Goal: Information Seeking & Learning: Learn about a topic

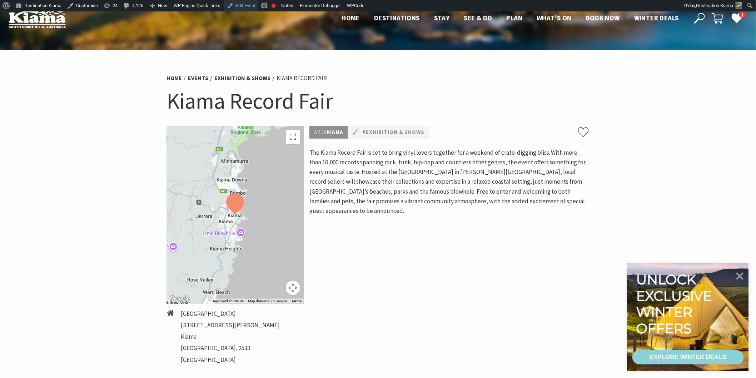
click at [243, 4] on link "Edit Event" at bounding box center [241, 5] width 34 height 11
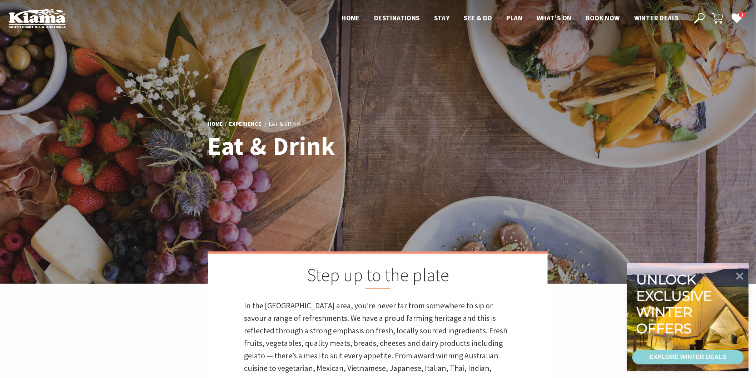
click at [698, 15] on use at bounding box center [699, 18] width 11 height 11
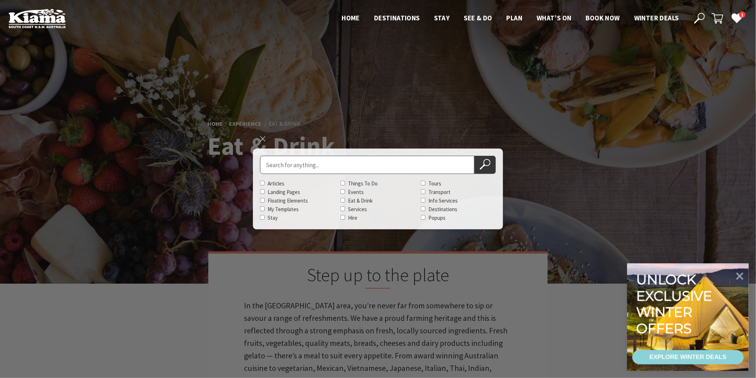
click at [551, 17] on ul "Home Destinations Towns & Villages Kiama Gerringong Gerroa Jamberoo Minnamurra …" at bounding box center [510, 18] width 351 height 11
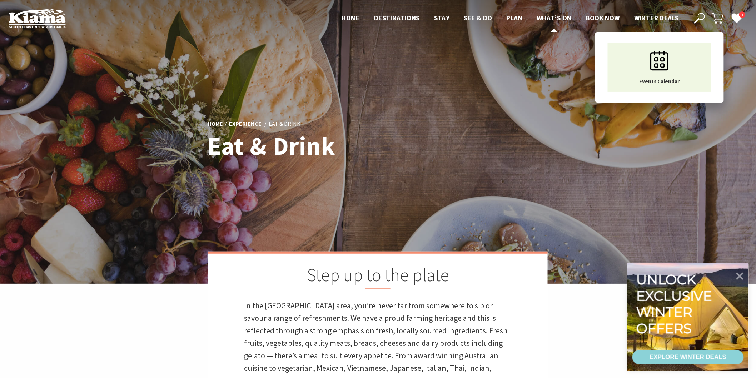
click at [556, 16] on span "What’s On" at bounding box center [554, 18] width 35 height 9
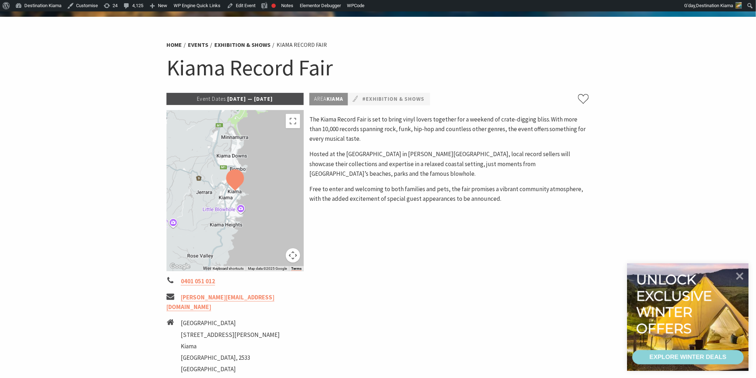
scroll to position [198, 0]
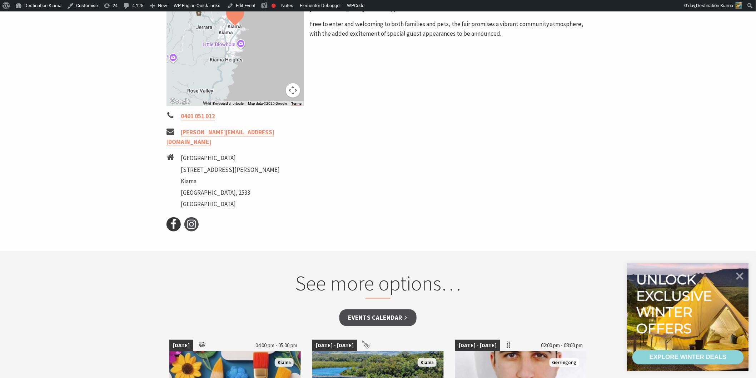
click at [177, 219] on icon at bounding box center [173, 224] width 11 height 11
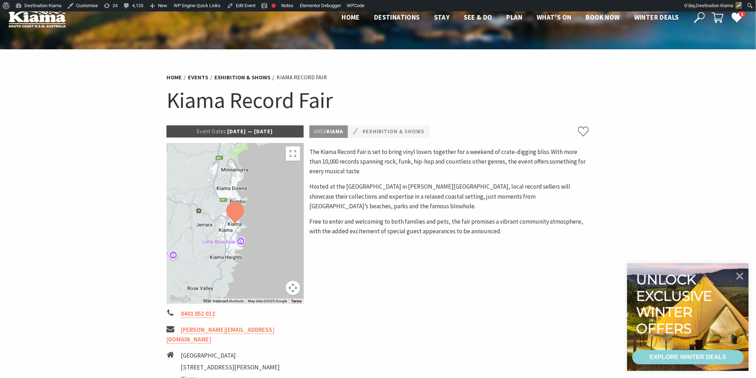
scroll to position [0, 0]
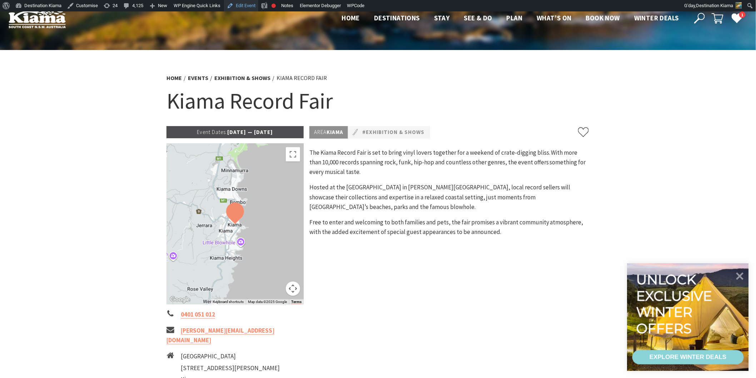
click at [235, 2] on link "Edit Event" at bounding box center [241, 5] width 34 height 11
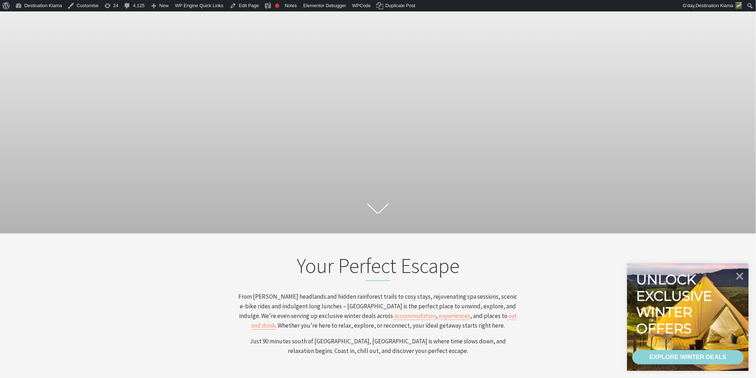
scroll to position [40, 0]
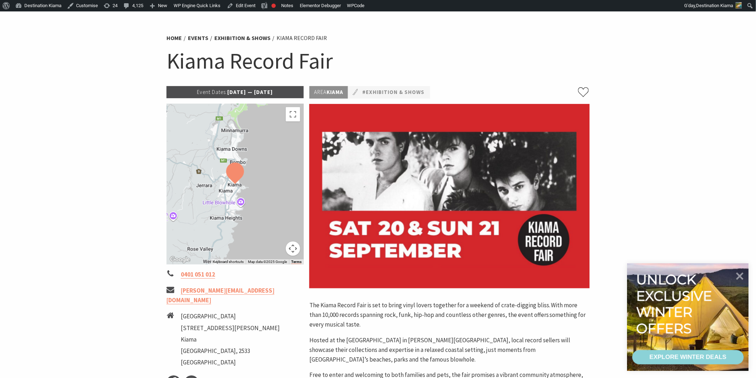
scroll to position [40, 0]
click at [242, 4] on link "Edit Event" at bounding box center [241, 5] width 34 height 11
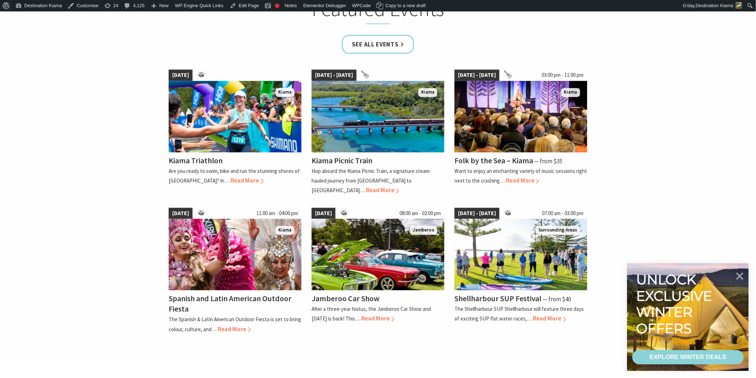
scroll to position [516, 0]
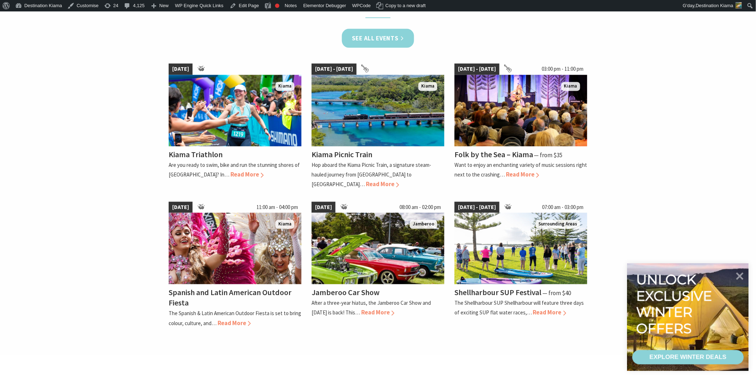
click at [365, 37] on link "See all Events" at bounding box center [378, 38] width 72 height 19
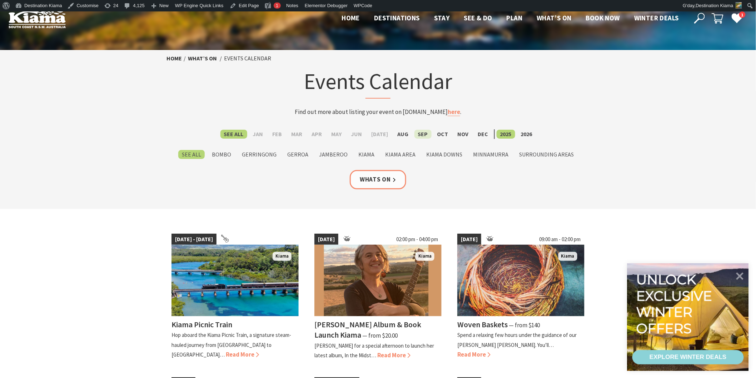
click at [417, 134] on label "Sep" at bounding box center [423, 134] width 17 height 9
click at [0, 0] on input "Sep" at bounding box center [0, 0] width 0 height 0
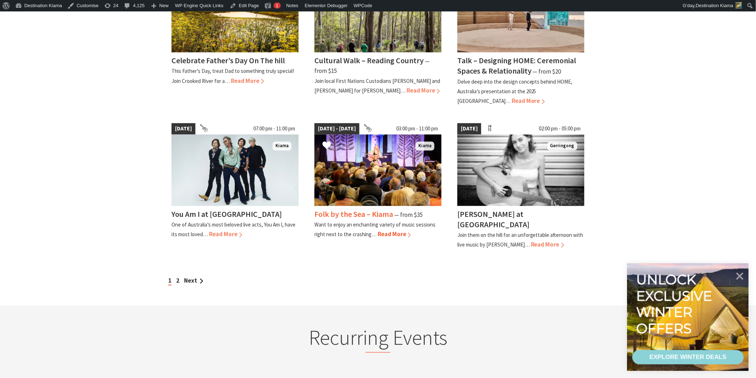
scroll to position [635, 0]
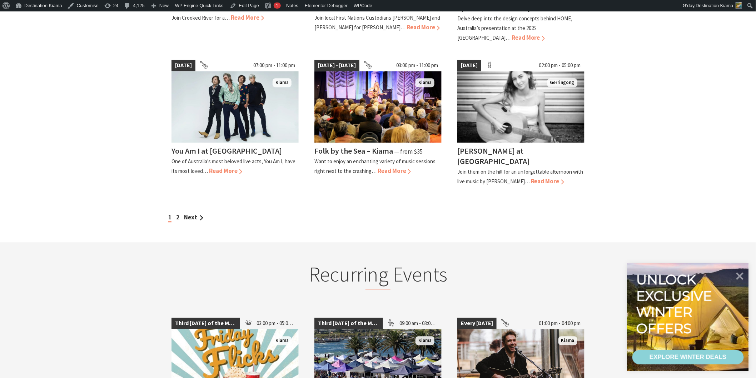
click at [183, 213] on div "1 2 Next" at bounding box center [378, 218] width 423 height 10
click at [190, 213] on link "Next" at bounding box center [193, 217] width 19 height 8
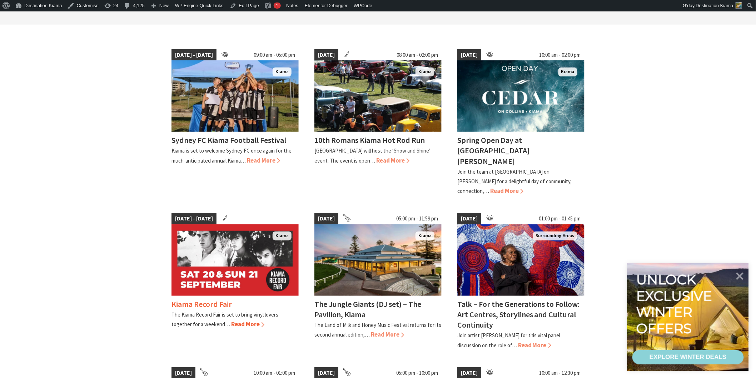
scroll to position [198, 0]
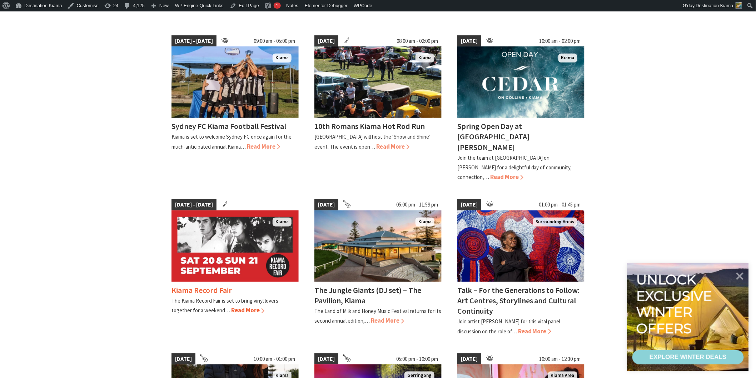
click at [214, 199] on span "20 Sep 25 - 21 Sep 25" at bounding box center [194, 204] width 45 height 11
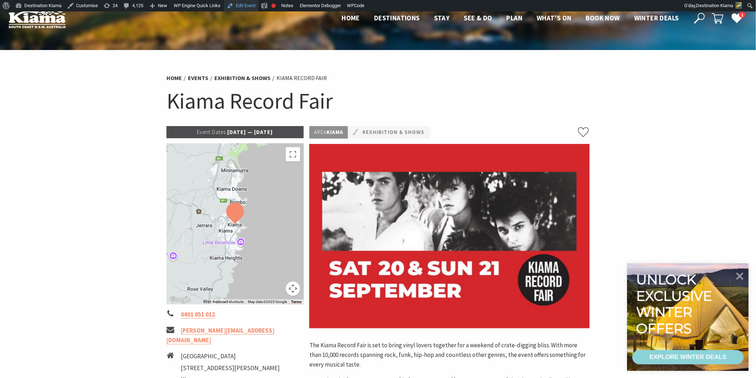
click at [238, 9] on link "Edit Event" at bounding box center [241, 5] width 34 height 11
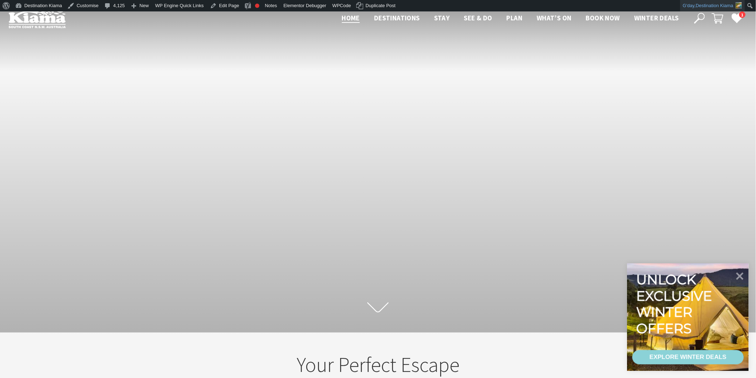
scroll to position [120, 763]
click at [702, 17] on icon at bounding box center [699, 18] width 11 height 11
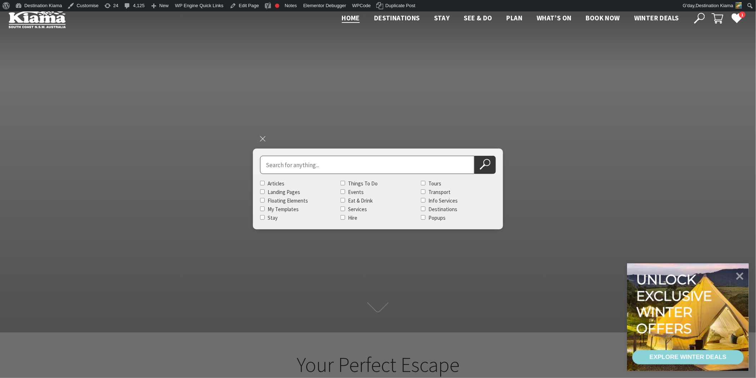
click at [535, 17] on ul "Home Destinations Towns & Villages Kiama Gerringong Gerroa Jamberoo Minnamurra …" at bounding box center [510, 18] width 351 height 11
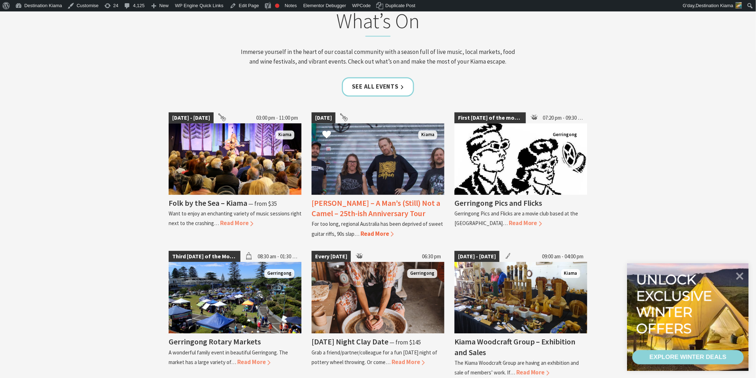
scroll to position [754, 0]
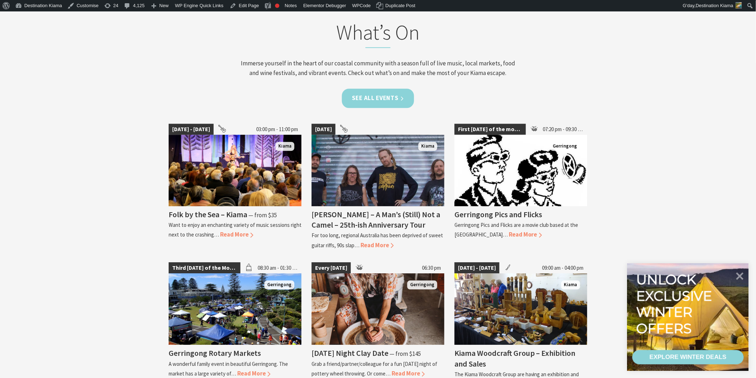
click at [387, 95] on link "See all Events" at bounding box center [378, 98] width 72 height 19
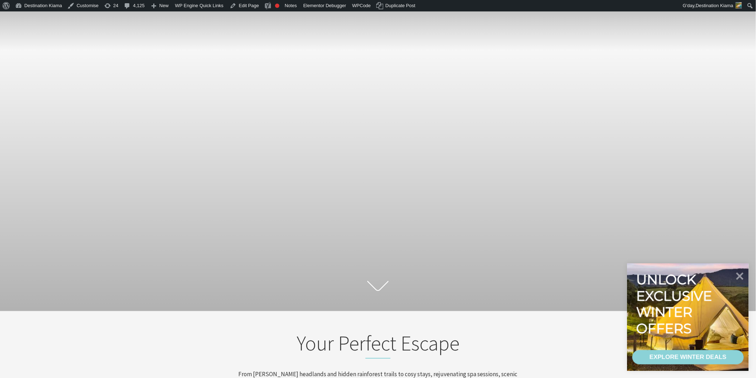
scroll to position [65, 0]
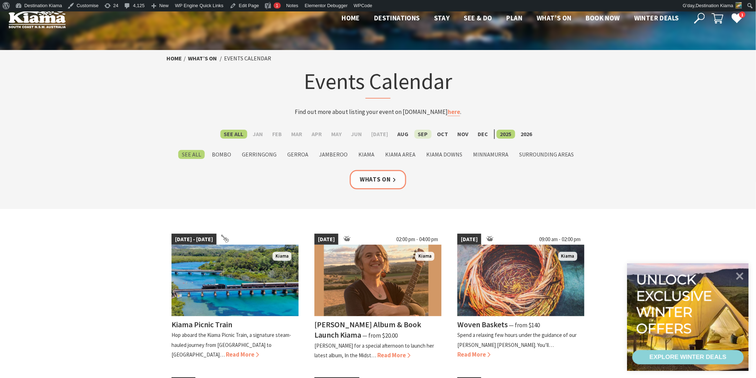
click at [420, 134] on label "Sep" at bounding box center [423, 134] width 17 height 9
click at [0, 0] on input "Sep" at bounding box center [0, 0] width 0 height 0
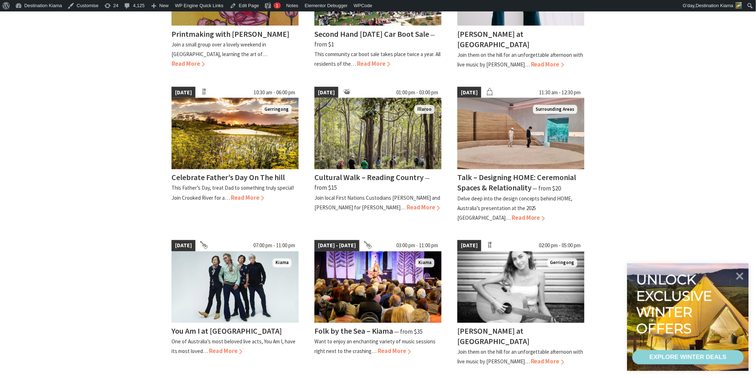
scroll to position [635, 0]
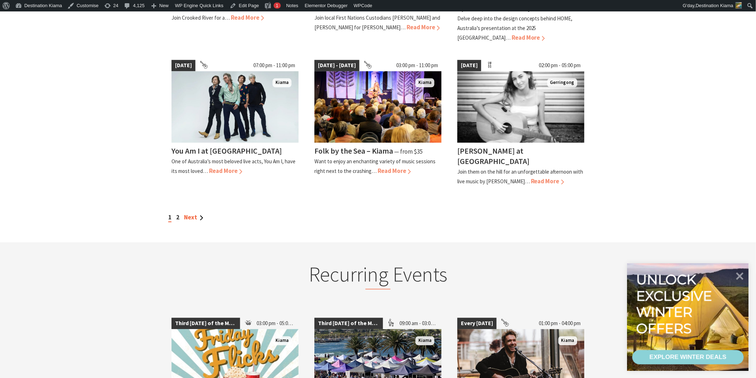
click at [192, 213] on link "Next" at bounding box center [193, 217] width 19 height 8
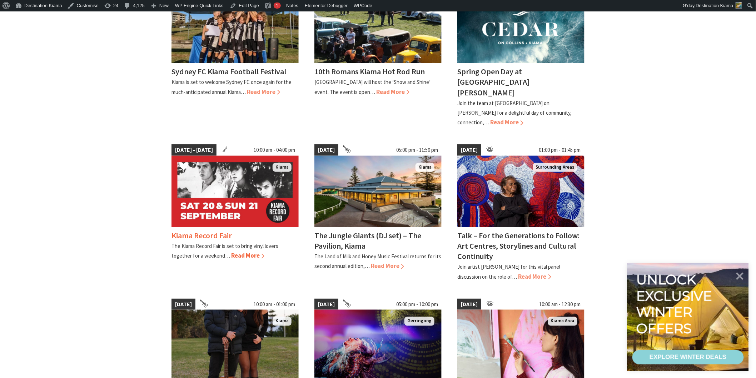
scroll to position [238, 0]
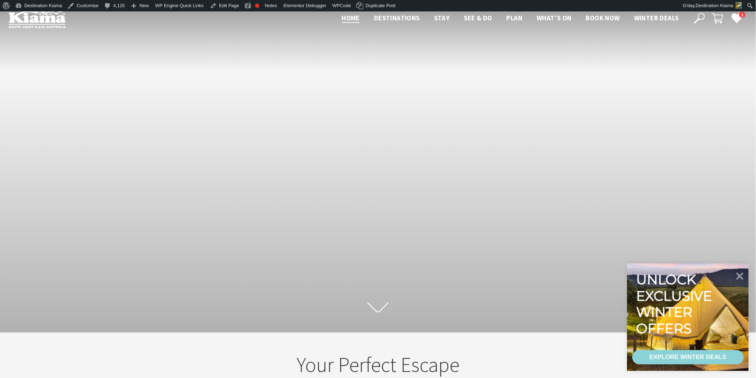
scroll to position [13, 763]
click at [691, 19] on div "Close Nav Home Destinations Towns & Villages Kiama Gerringong Gerroa Jamberoo M…" at bounding box center [541, 19] width 413 height 12
click at [701, 20] on use at bounding box center [699, 18] width 11 height 11
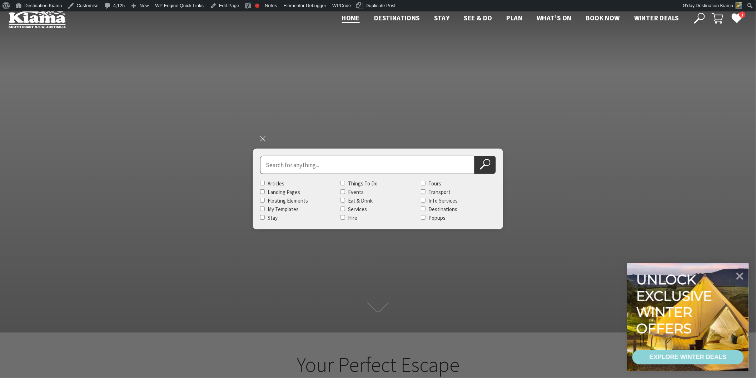
scroll to position [124, 763]
type input "you"
click at [475, 156] on button "Search Now" at bounding box center [485, 165] width 21 height 18
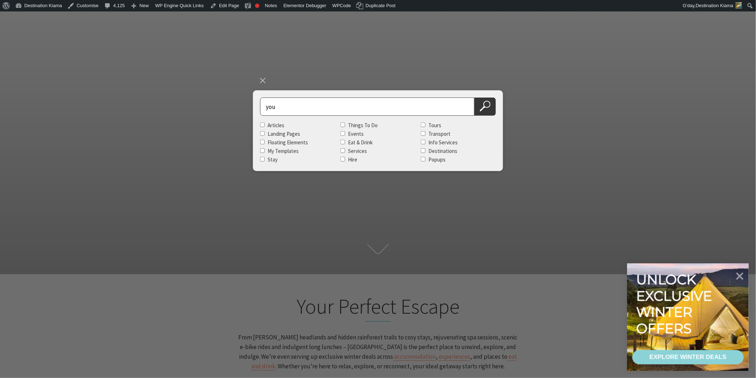
scroll to position [79, 0]
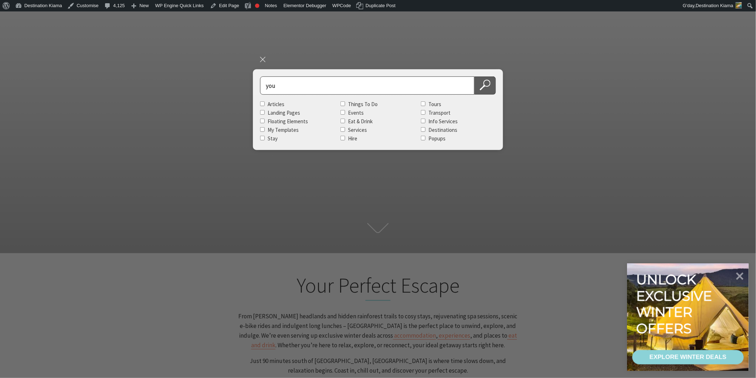
click at [488, 83] on icon at bounding box center [485, 85] width 11 height 11
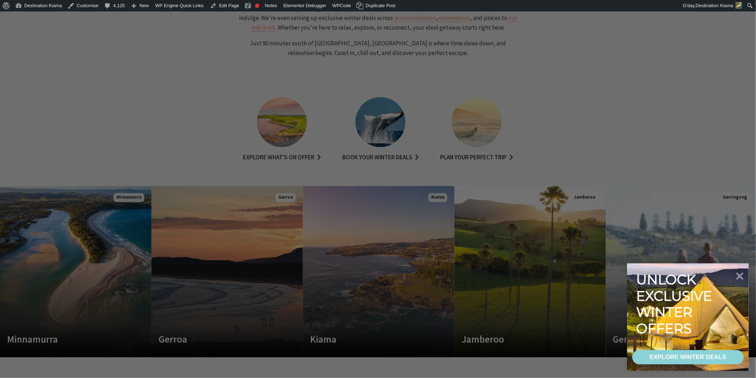
scroll to position [357, 0]
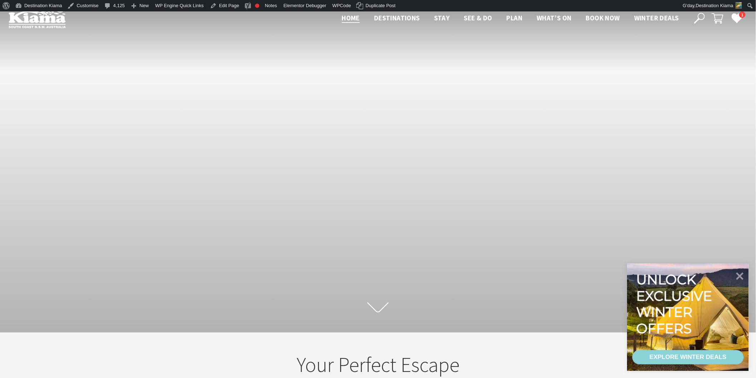
scroll to position [124, 763]
click at [699, 15] on icon at bounding box center [699, 18] width 11 height 11
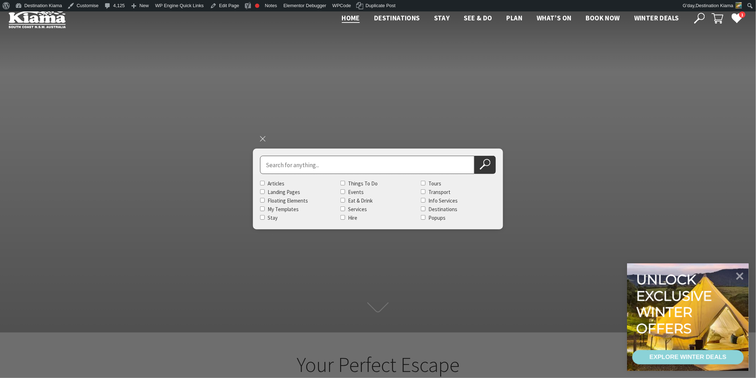
click at [551, 16] on ul "Home Destinations Towns & Villages Kiama Gerringong Gerroa Jamberoo Minnamurra …" at bounding box center [510, 18] width 351 height 11
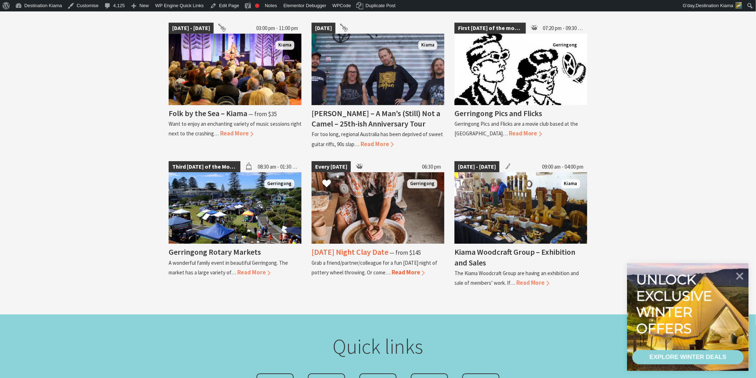
scroll to position [834, 0]
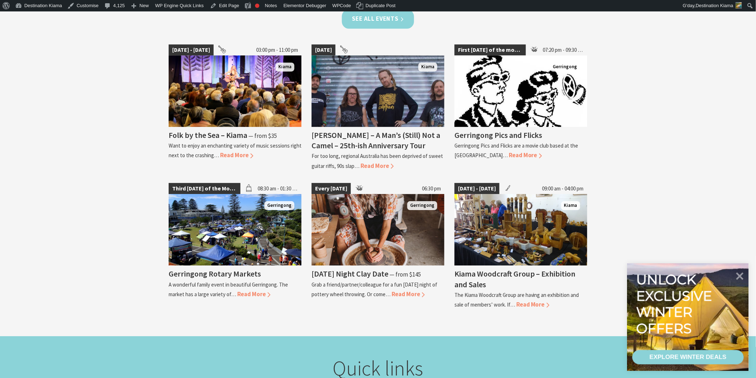
click at [367, 17] on link "See all Events" at bounding box center [378, 18] width 72 height 19
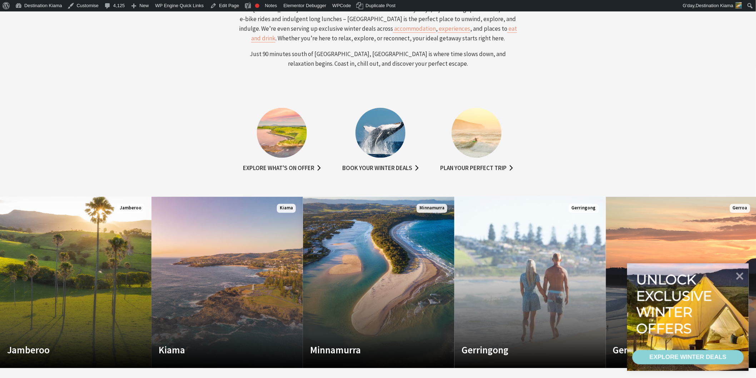
scroll to position [437, 0]
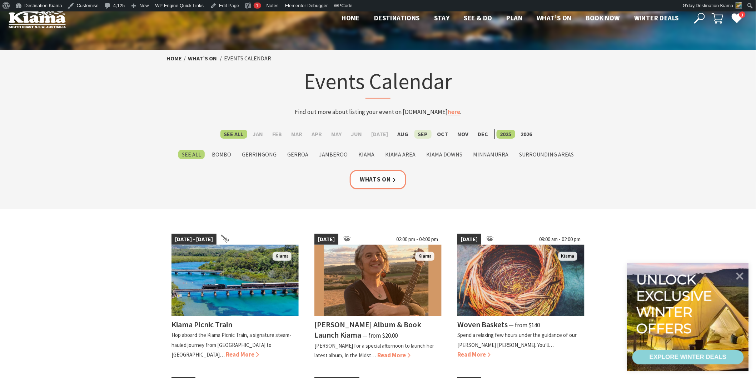
click at [420, 133] on label "Sep" at bounding box center [423, 134] width 17 height 9
click at [0, 0] on input "Sep" at bounding box center [0, 0] width 0 height 0
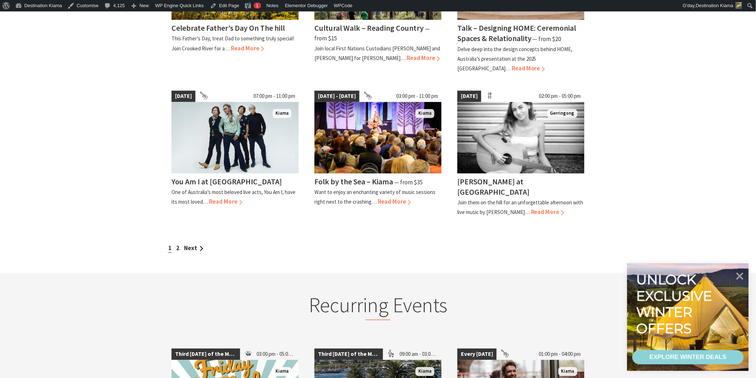
scroll to position [635, 0]
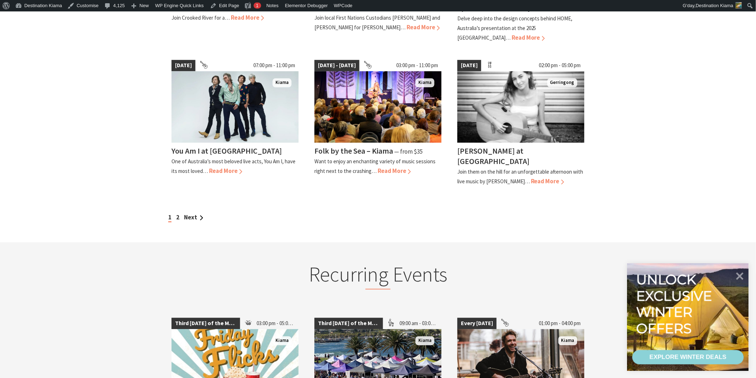
click at [194, 213] on div "1 2 Next" at bounding box center [378, 218] width 423 height 10
click at [194, 213] on link "Next" at bounding box center [193, 217] width 19 height 8
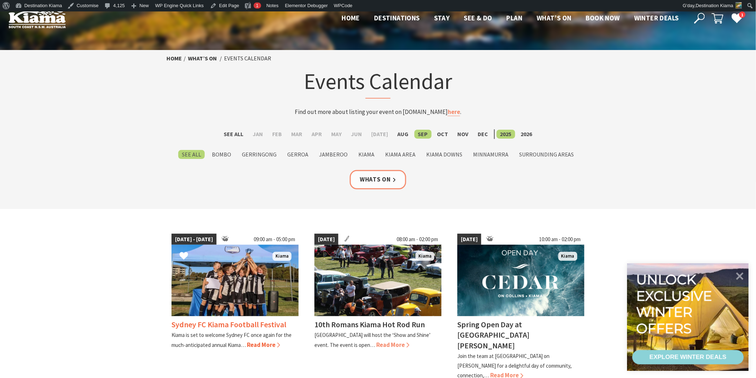
click at [228, 278] on img at bounding box center [235, 280] width 127 height 71
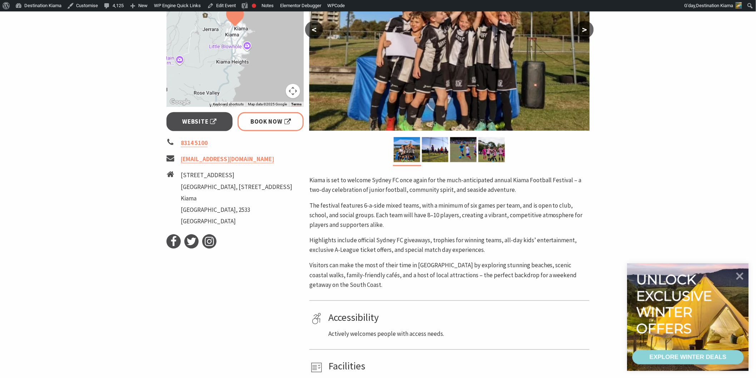
scroll to position [198, 0]
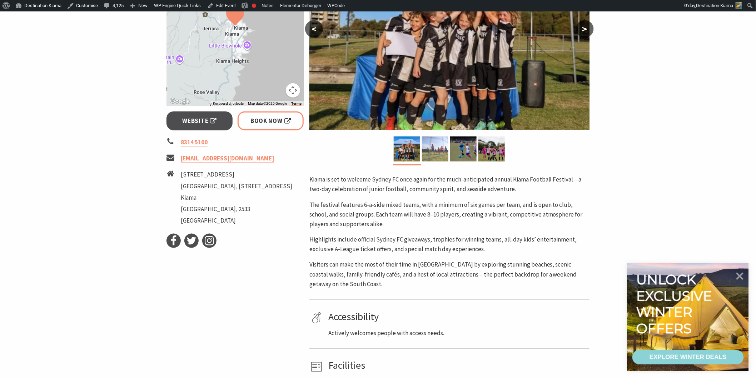
click at [440, 144] on img at bounding box center [435, 149] width 26 height 25
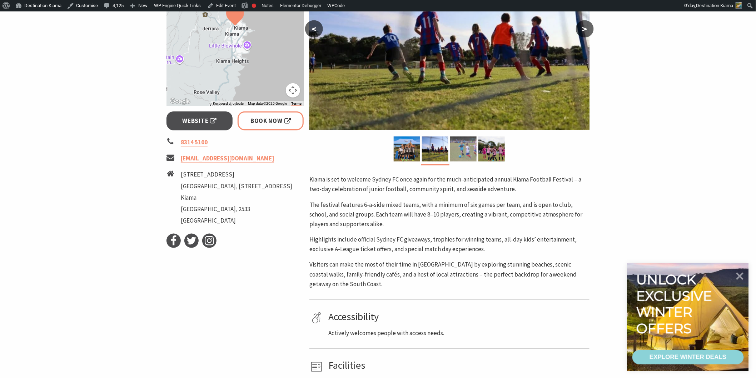
click at [460, 144] on img at bounding box center [463, 149] width 26 height 25
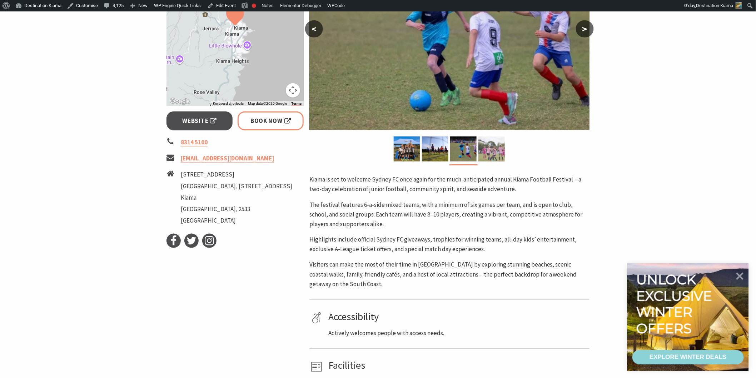
click at [491, 142] on img at bounding box center [492, 149] width 26 height 25
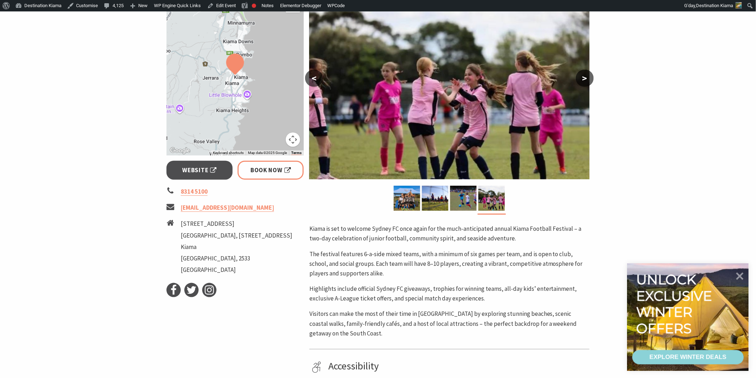
scroll to position [40, 0]
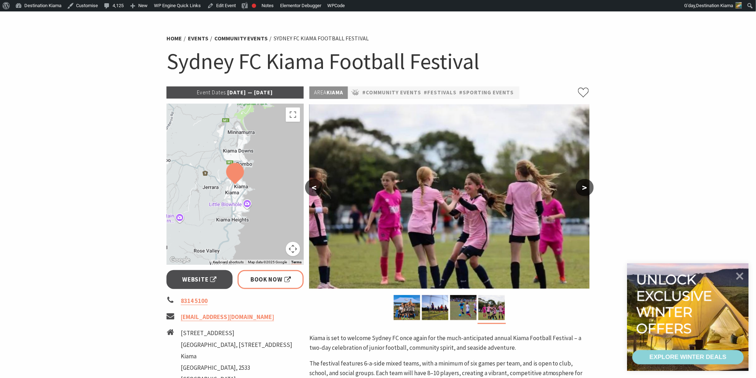
drag, startPoint x: 467, startPoint y: 261, endPoint x: 301, endPoint y: 394, distance: 213.1
